Goal: Find contact information: Find contact information

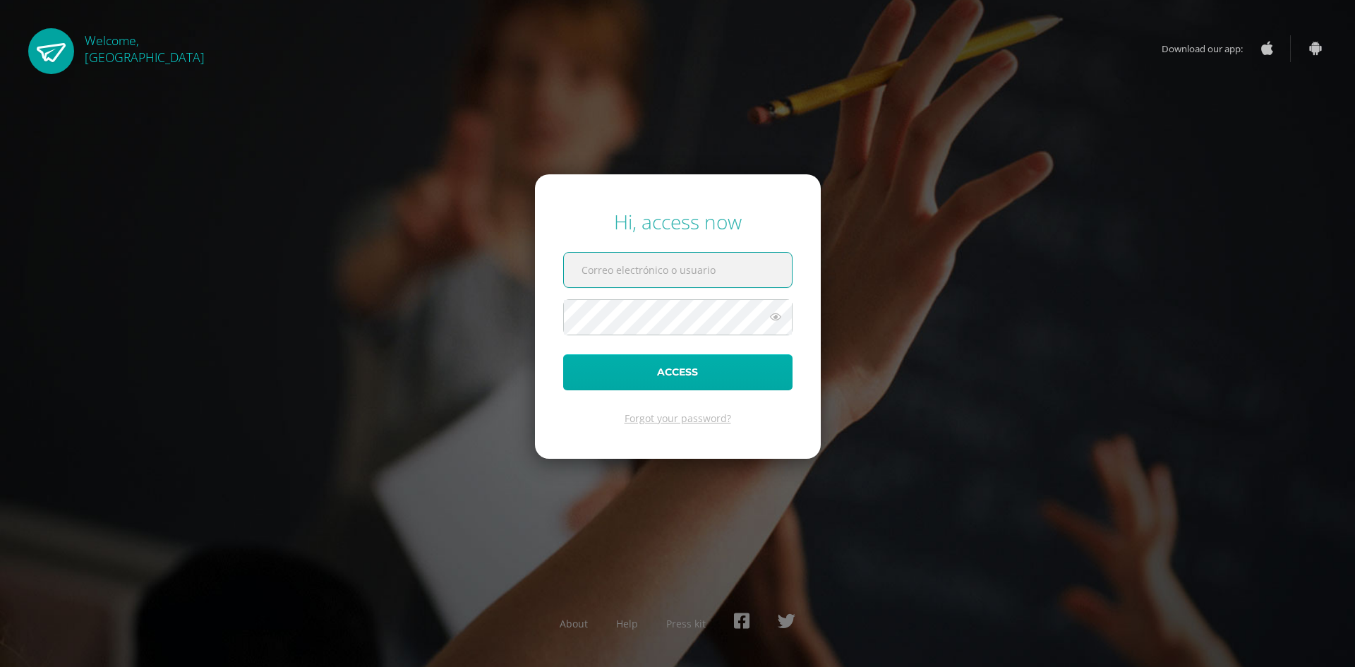
type input "patriciam@cig.edu.gt"
click at [661, 370] on button "Access" at bounding box center [677, 372] width 229 height 36
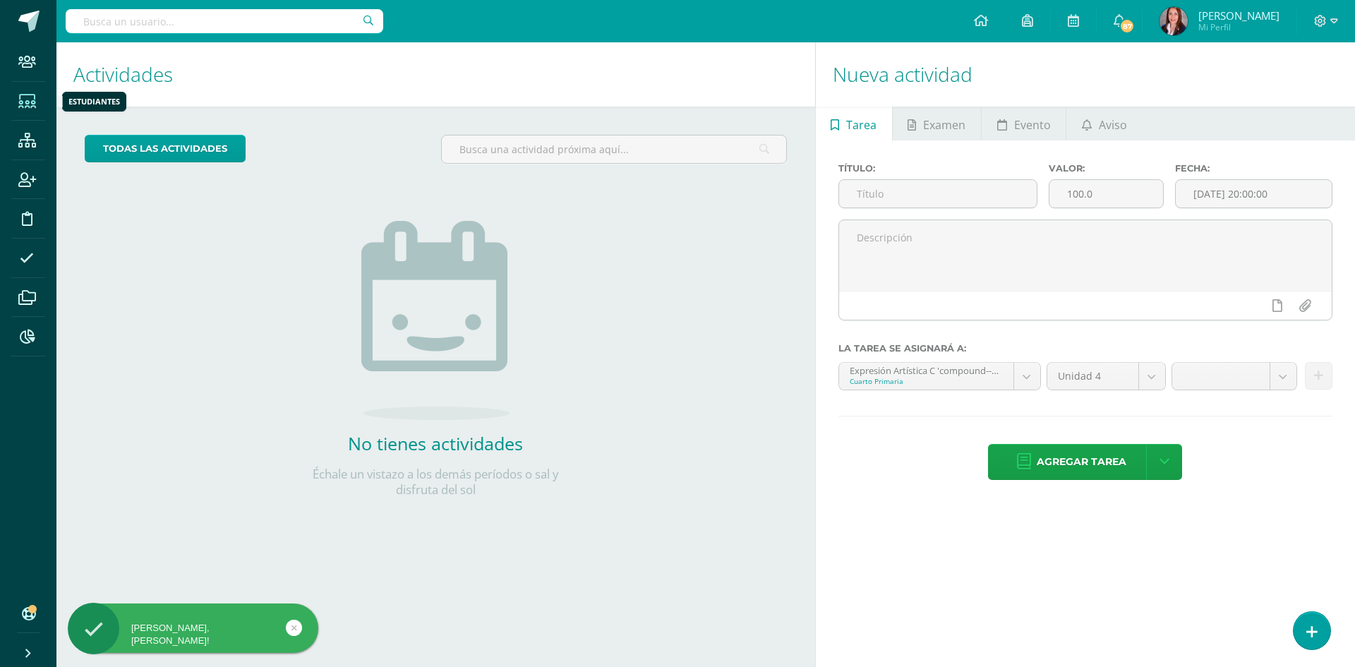
click at [27, 100] on icon at bounding box center [27, 102] width 18 height 14
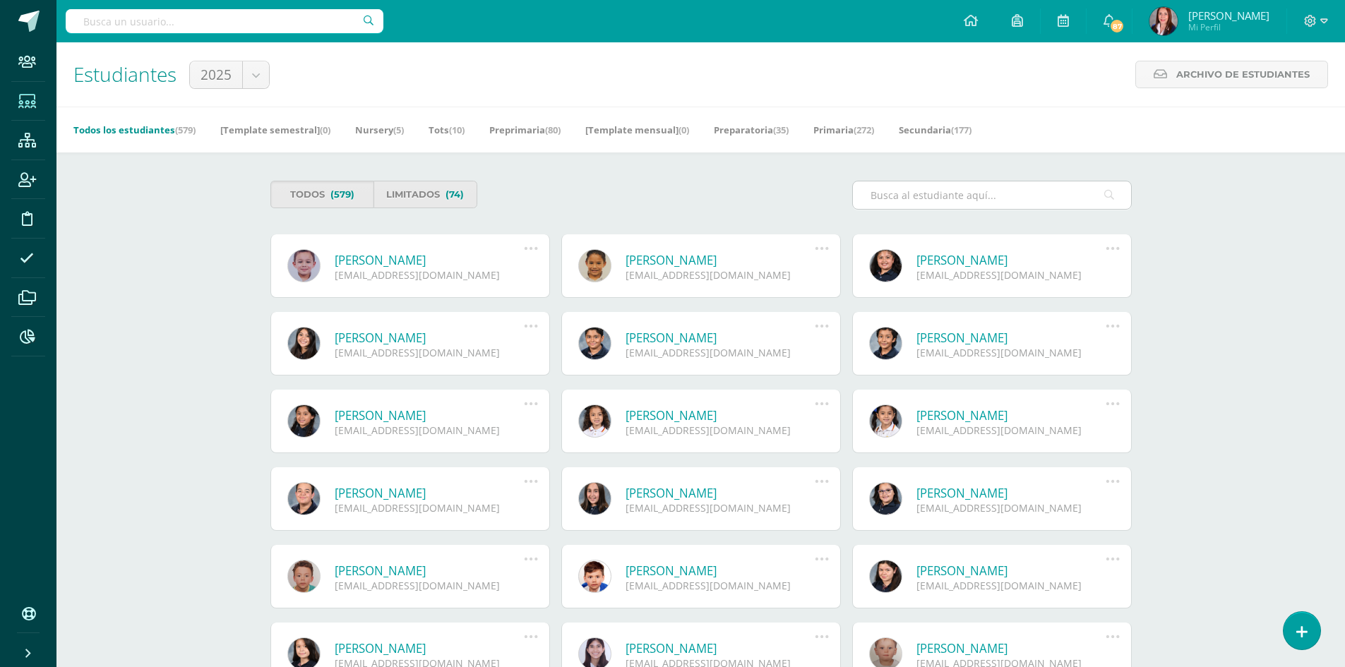
click at [916, 187] on input "text" at bounding box center [992, 195] width 278 height 28
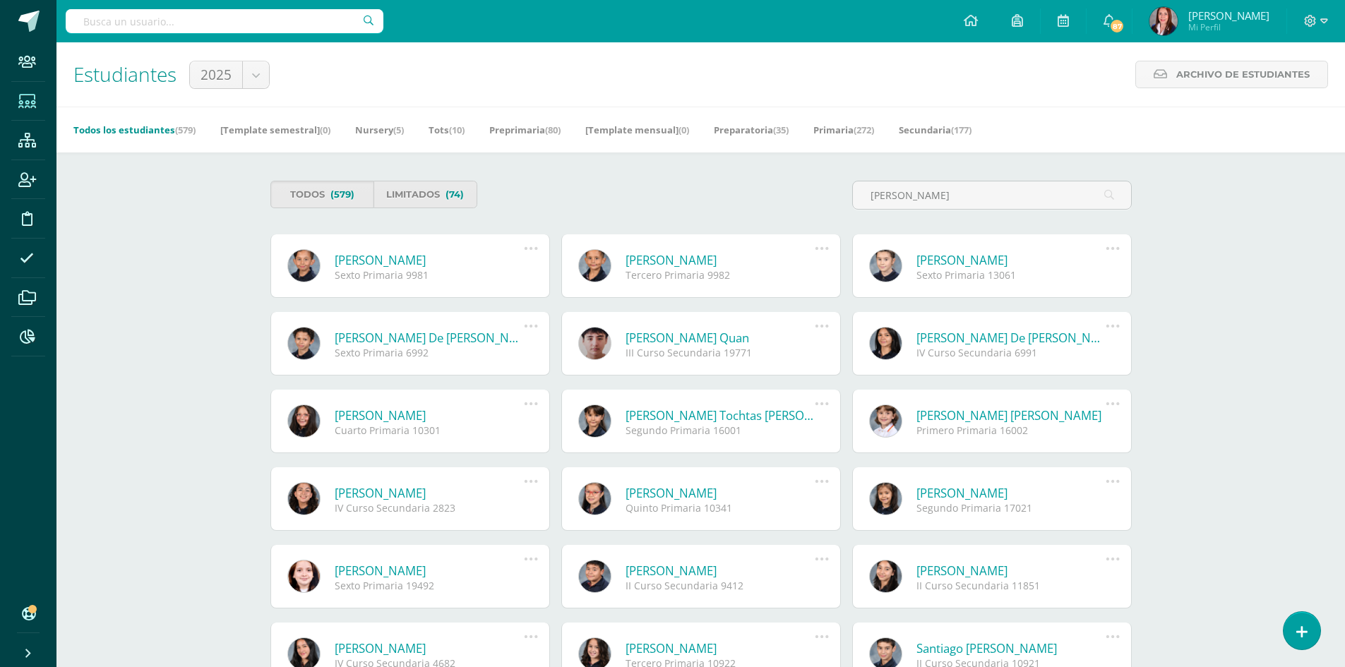
type input "mendizabal"
click at [726, 342] on link "Carlos Enrique Mendizábal Quan" at bounding box center [720, 338] width 190 height 16
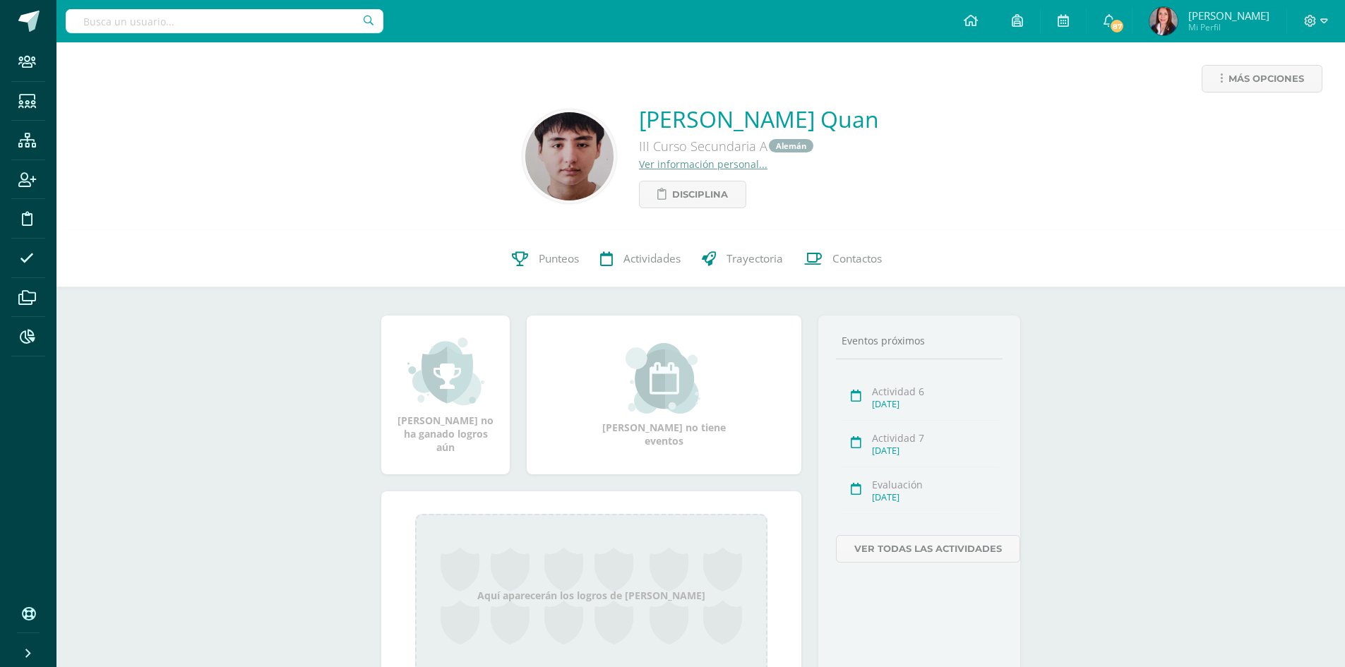
click at [662, 165] on link "Ver información personal..." at bounding box center [703, 163] width 128 height 13
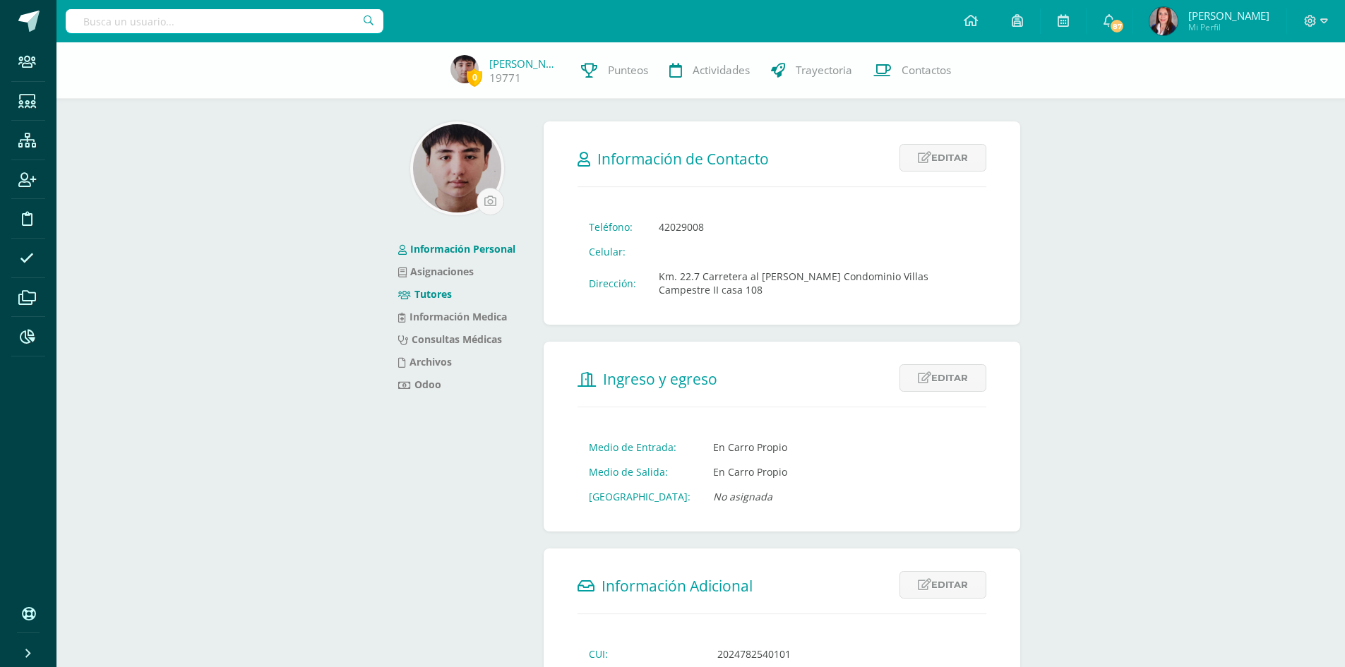
click at [444, 294] on link "Tutores" at bounding box center [425, 293] width 54 height 13
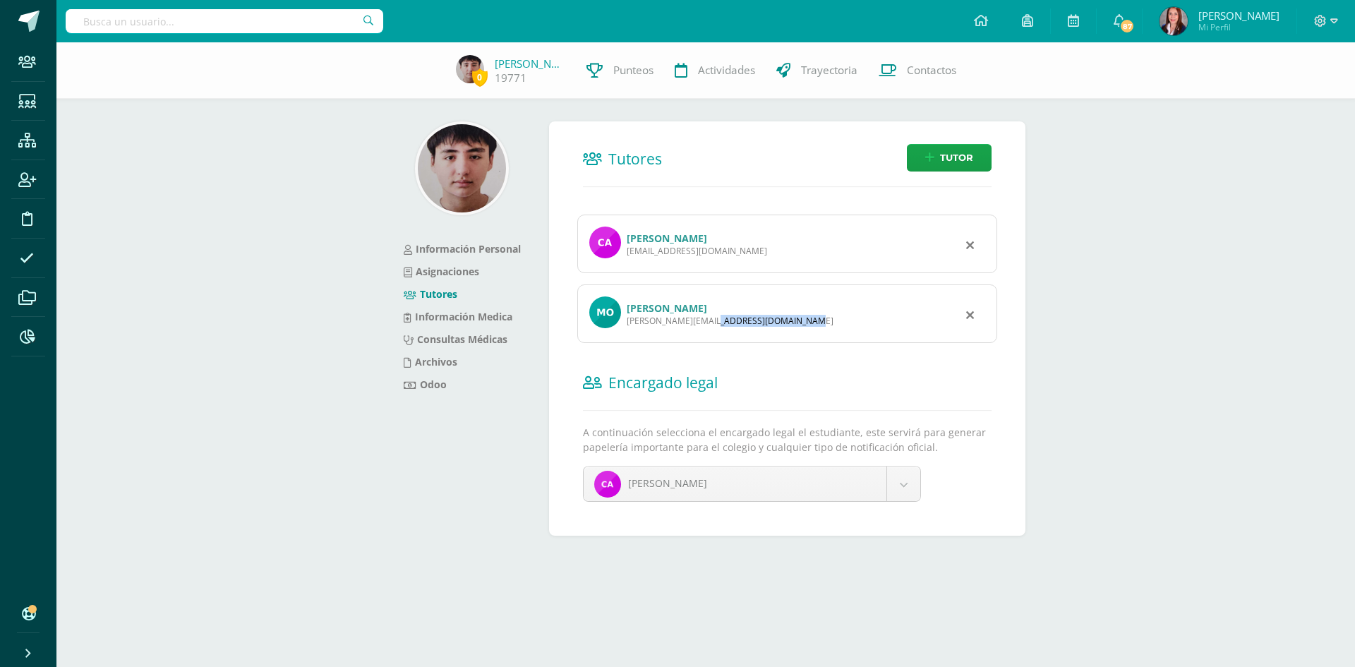
drag, startPoint x: 725, startPoint y: 324, endPoint x: 628, endPoint y: 330, distance: 96.9
click at [628, 330] on div "Monica De Mendizábal monica.quan@yahoo.es" at bounding box center [787, 314] width 420 height 59
copy div "monica.quan@yahoo.es"
